Goal: Find specific page/section: Find specific page/section

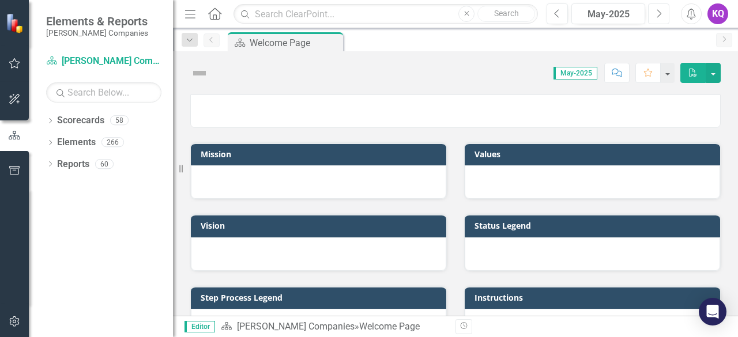
click at [658, 14] on icon "Next" at bounding box center [658, 14] width 6 height 10
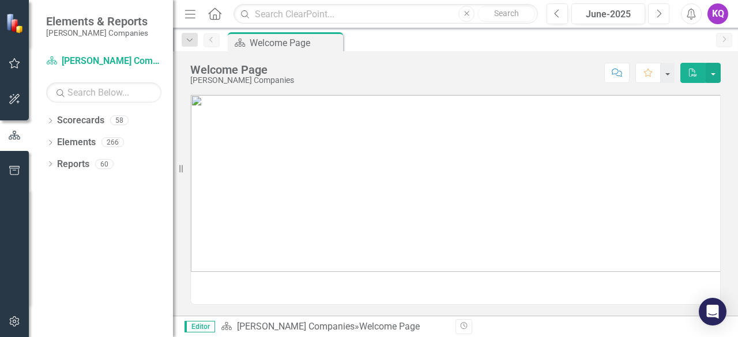
click at [658, 14] on icon "Next" at bounding box center [658, 14] width 6 height 10
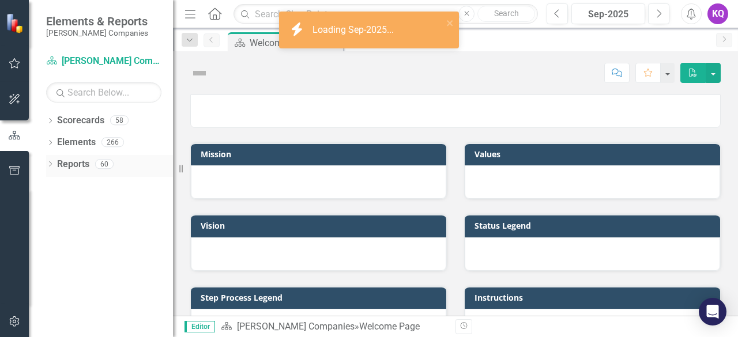
click at [52, 163] on icon "Dropdown" at bounding box center [50, 165] width 8 height 6
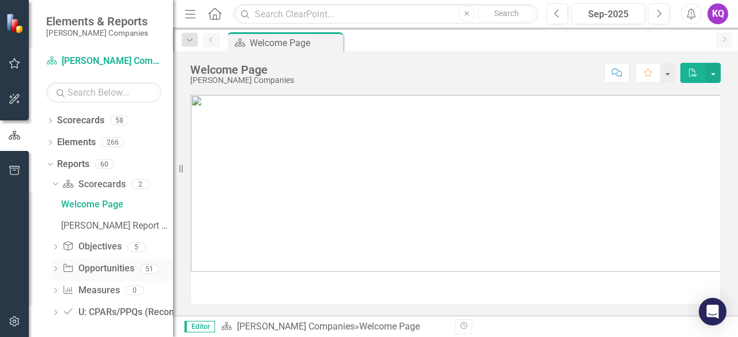
click at [53, 272] on icon "Dropdown" at bounding box center [55, 270] width 8 height 6
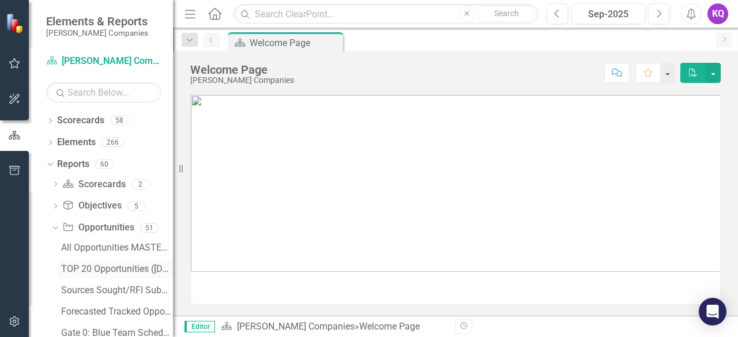
click at [112, 266] on div "TOP 20 Opportunities ([DATE] Process)" at bounding box center [117, 269] width 112 height 10
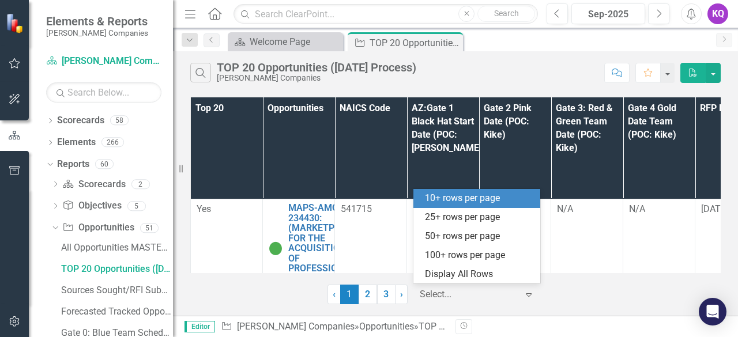
click at [432, 302] on div "Select..." at bounding box center [469, 295] width 110 height 20
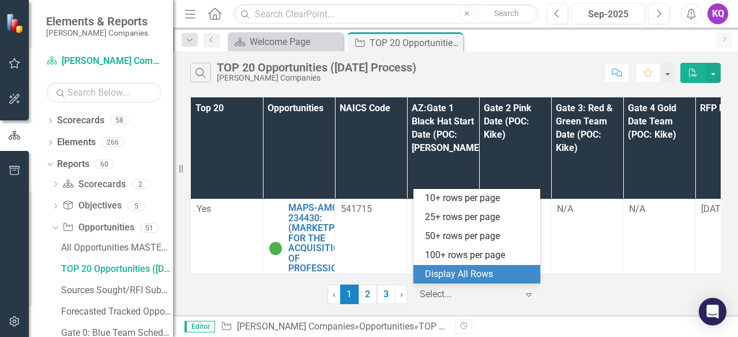
click at [450, 270] on div "Display All Rows" at bounding box center [479, 274] width 108 height 13
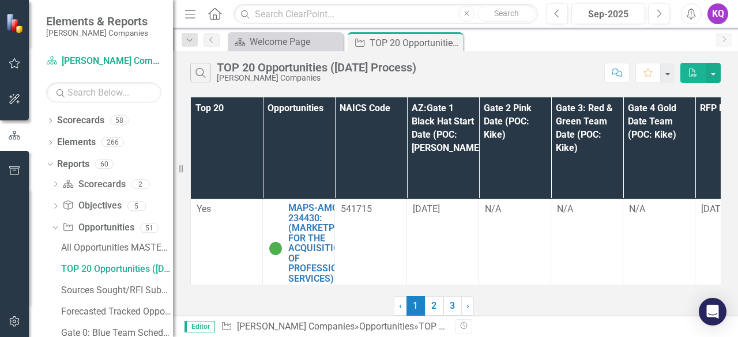
click at [186, 7] on icon "Menu" at bounding box center [190, 13] width 15 height 12
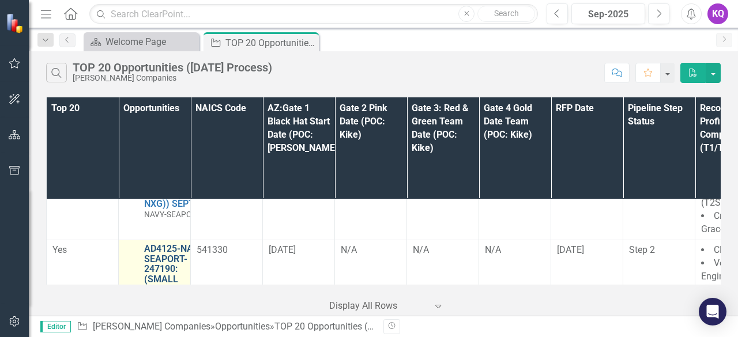
scroll to position [1656, 0]
click at [152, 244] on link "AD4125-NASC-SEAPORT-247190: (SMALL BUSINESS INNOVATION RESEARCH PROGRAM AD4125 …" at bounding box center [176, 320] width 64 height 152
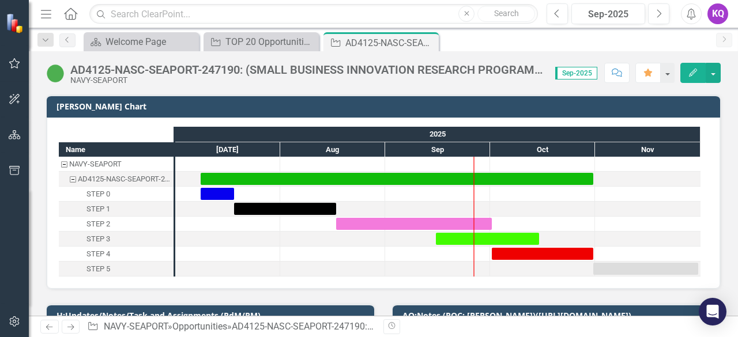
scroll to position [179, 0]
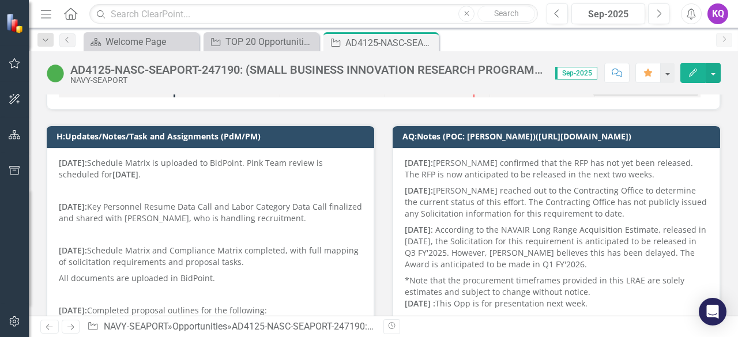
click at [625, 71] on button "Comment" at bounding box center [616, 73] width 25 height 20
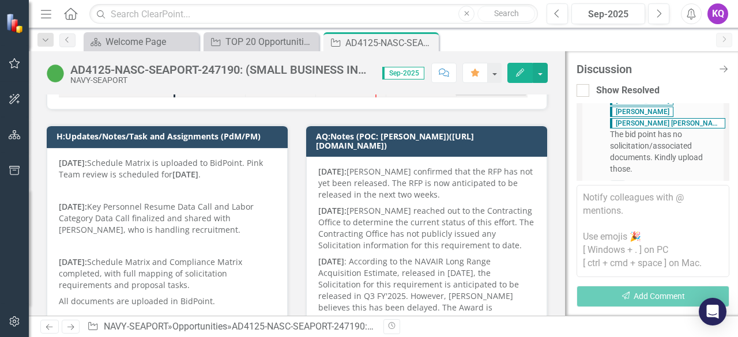
scroll to position [188, 0]
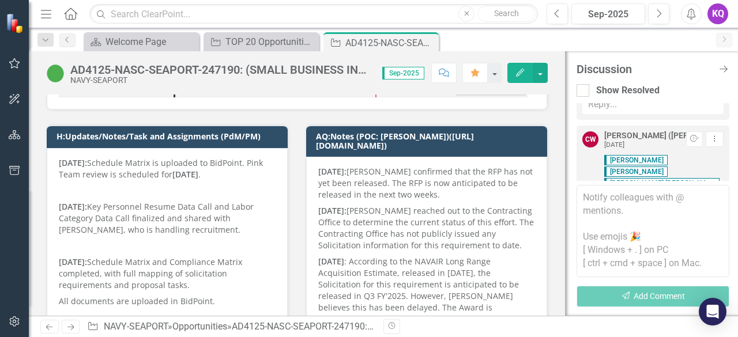
click at [621, 155] on span "[PERSON_NAME]" at bounding box center [635, 160] width 63 height 10
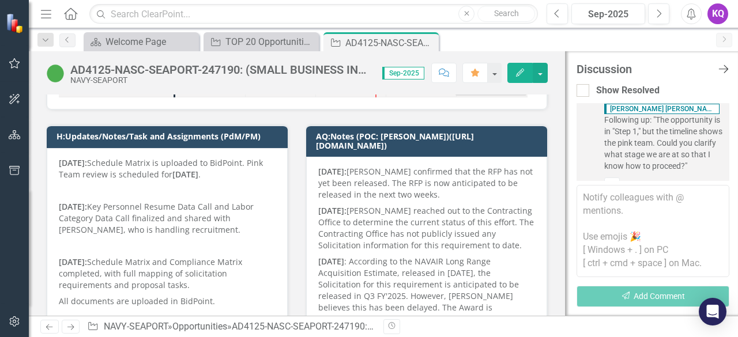
click at [726, 69] on icon "Close Discussion Bar" at bounding box center [723, 68] width 14 height 11
